Goal: Task Accomplishment & Management: Complete application form

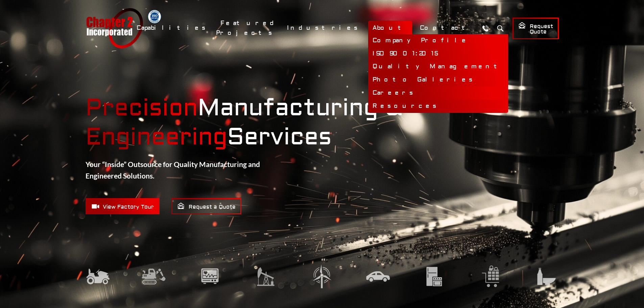
click at [412, 92] on link "Careers" at bounding box center [438, 93] width 140 height 13
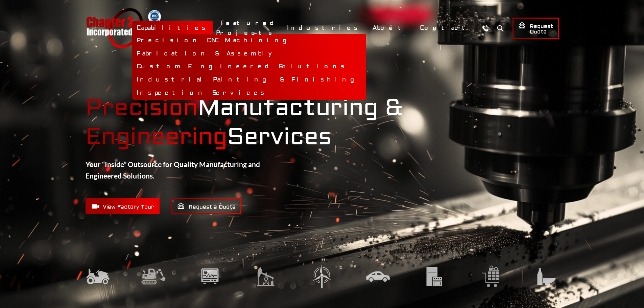
click at [213, 27] on link "Capabilities" at bounding box center [172, 28] width 80 height 15
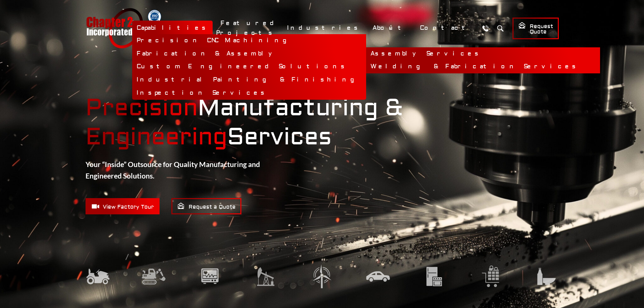
click at [382, 65] on link "Welding & Fabrication Services" at bounding box center [483, 66] width 234 height 13
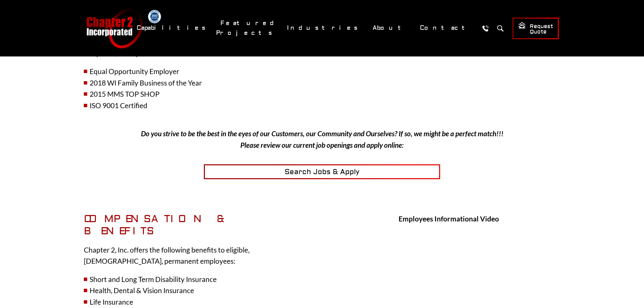
scroll to position [135, 0]
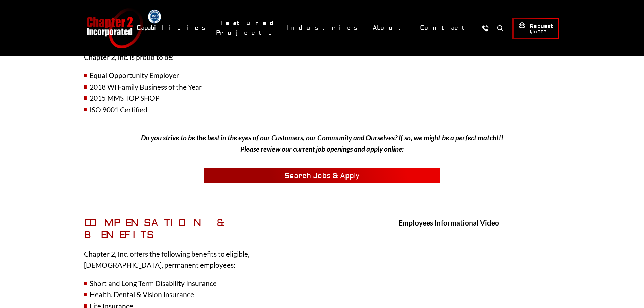
click at [324, 173] on span "Search Jobs & Apply" at bounding box center [322, 175] width 75 height 9
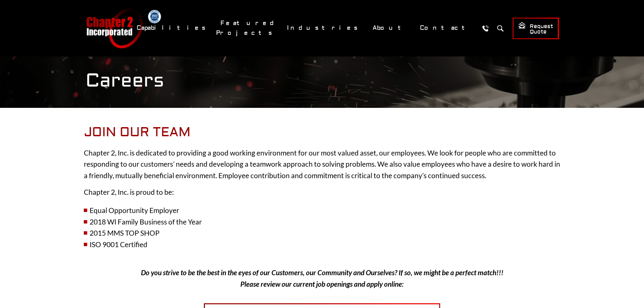
scroll to position [0, 0]
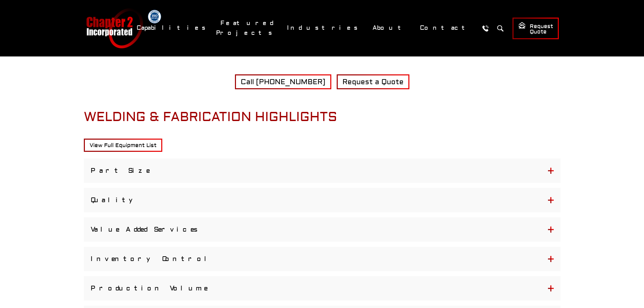
scroll to position [642, 0]
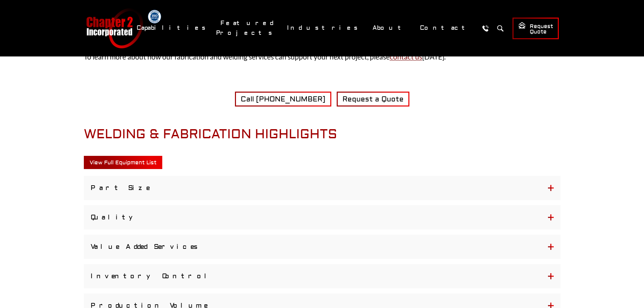
click at [123, 163] on span "View Full Equipment List" at bounding box center [123, 162] width 67 height 7
